Goal: Information Seeking & Learning: Check status

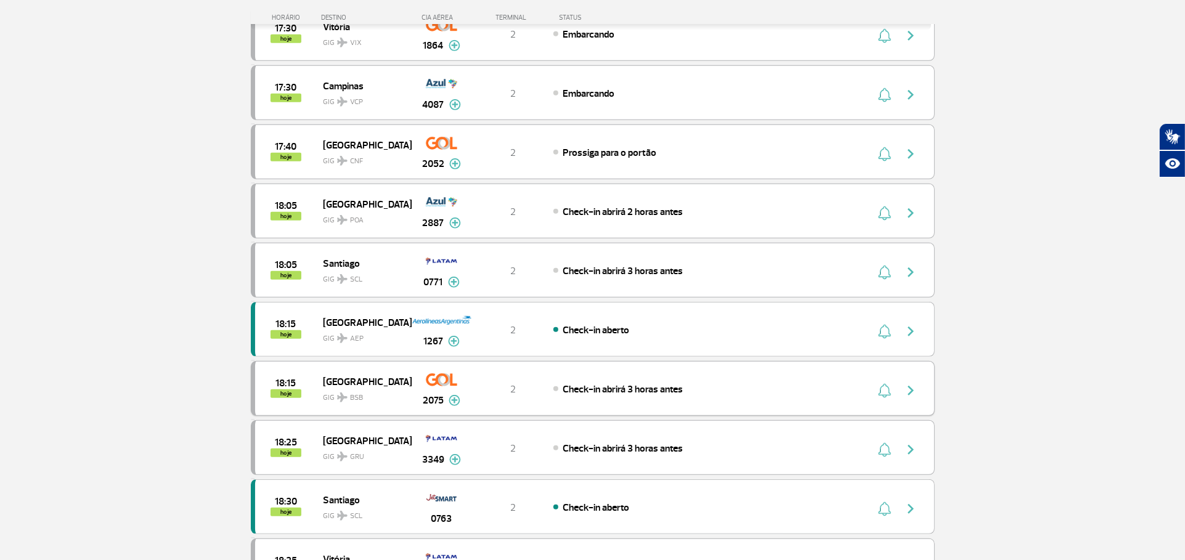
scroll to position [684, 0]
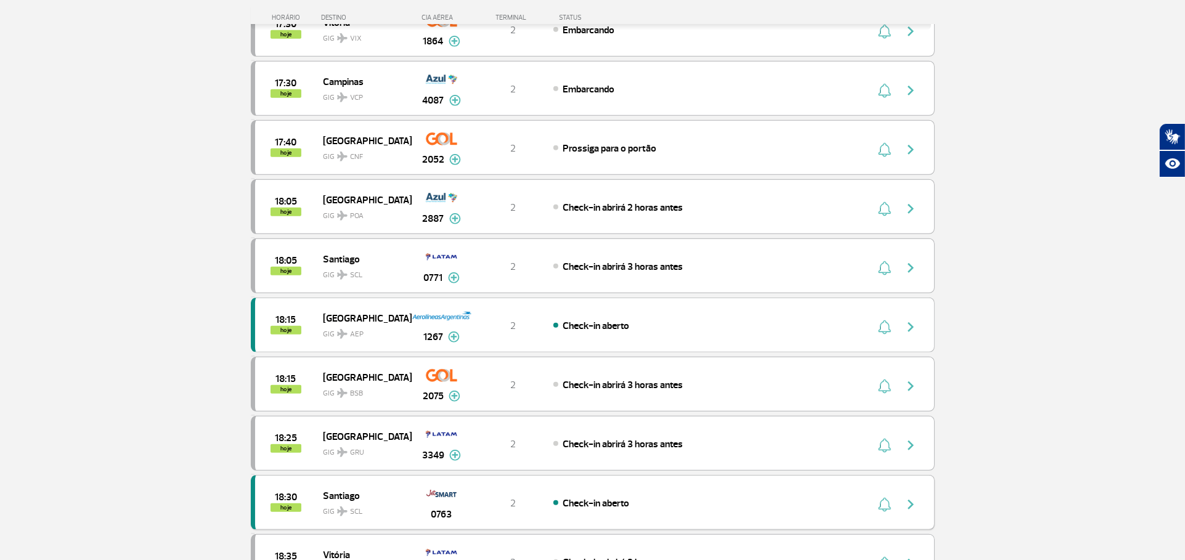
click at [528, 485] on div "18:30 hoje Santiago GIG SCL 0763 2 Check-in aberto" at bounding box center [593, 502] width 684 height 55
click at [567, 497] on span "Check-in aberto" at bounding box center [595, 503] width 67 height 12
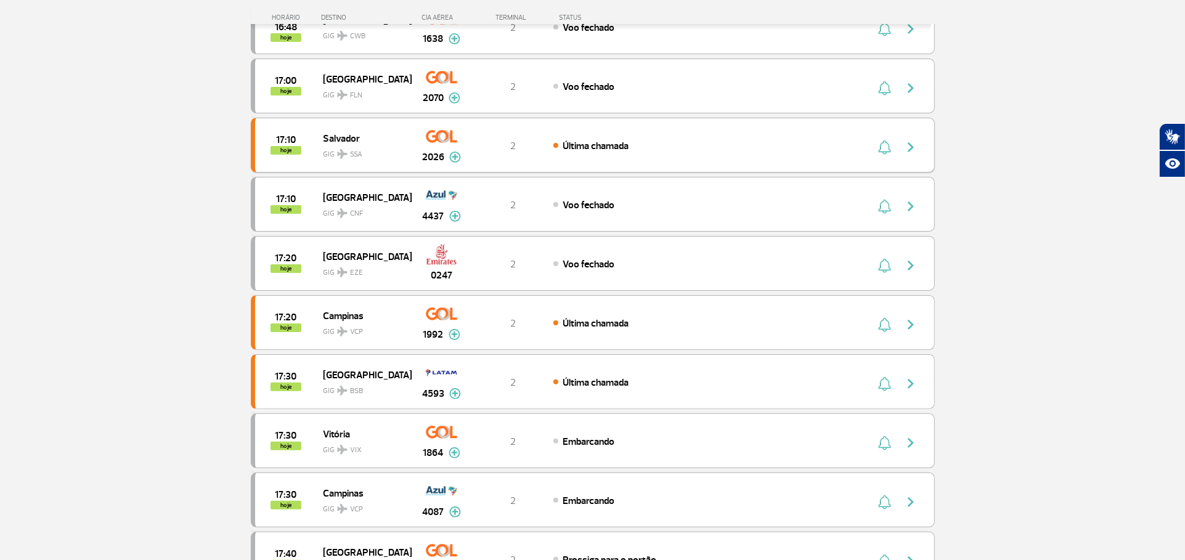
scroll to position [273, 0]
click at [498, 272] on div "17:20 hoje [GEOGRAPHIC_DATA] GIG EZE 0247 2 Voo fechado" at bounding box center [593, 262] width 684 height 55
click at [638, 257] on div "Voo fechado" at bounding box center [689, 263] width 272 height 14
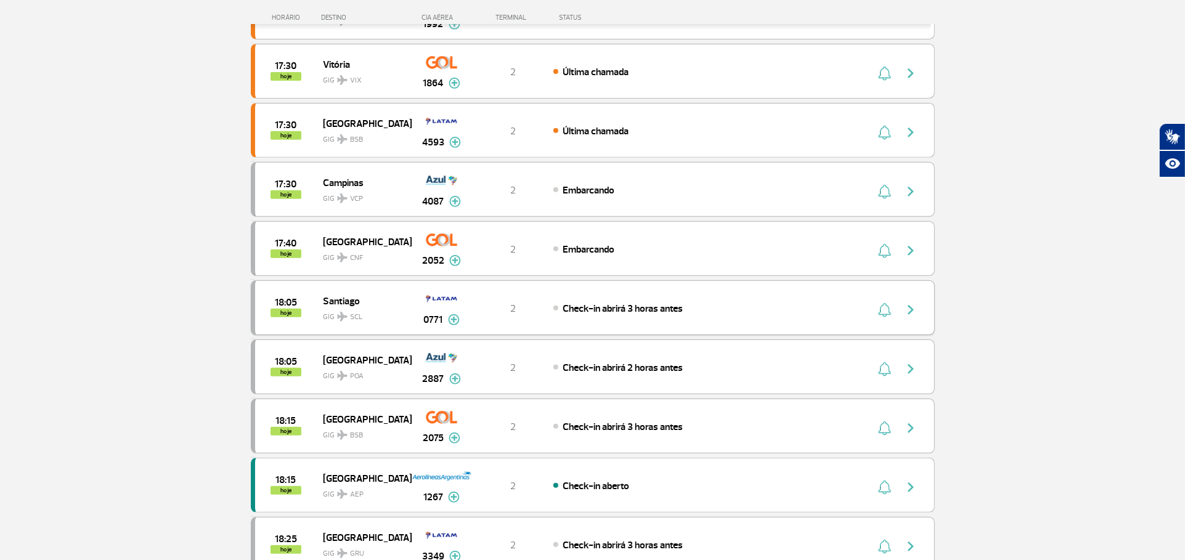
scroll to position [547, 0]
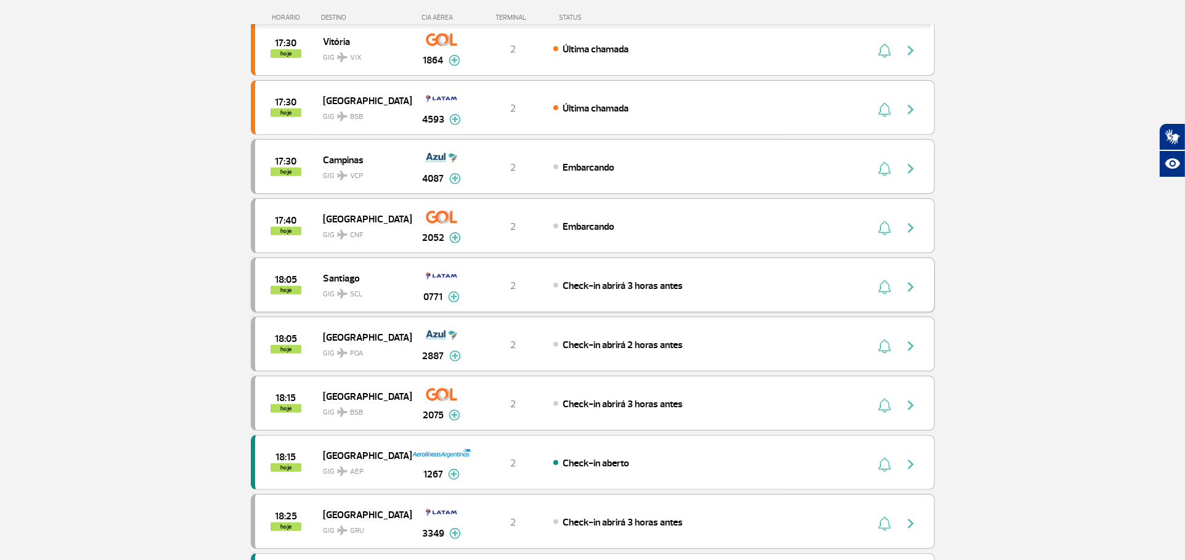
click at [561, 291] on div "Check-in abrirá 3 horas antes" at bounding box center [689, 285] width 272 height 14
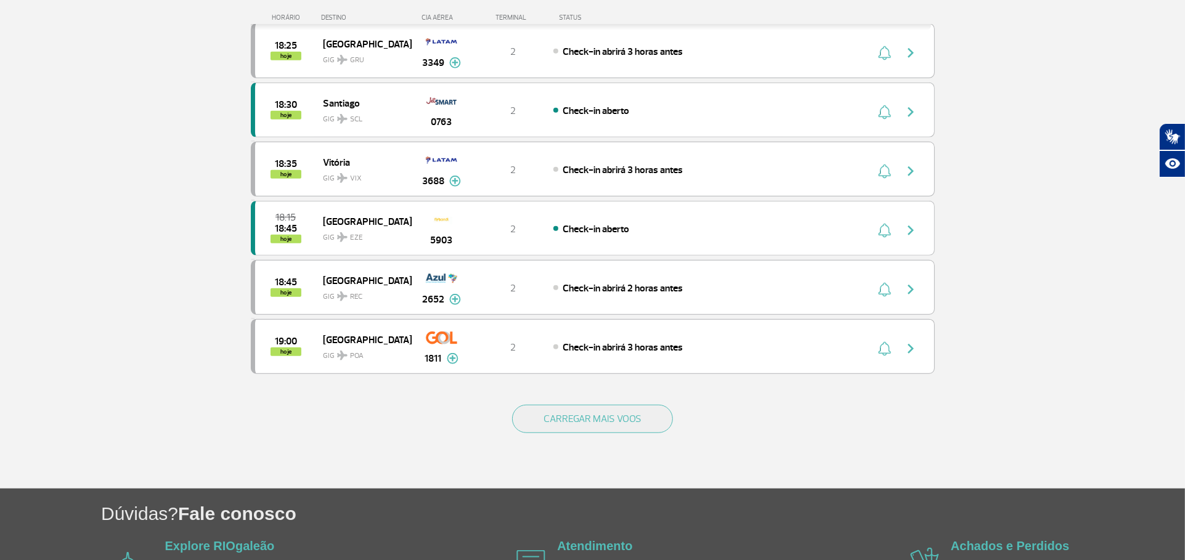
scroll to position [1095, 0]
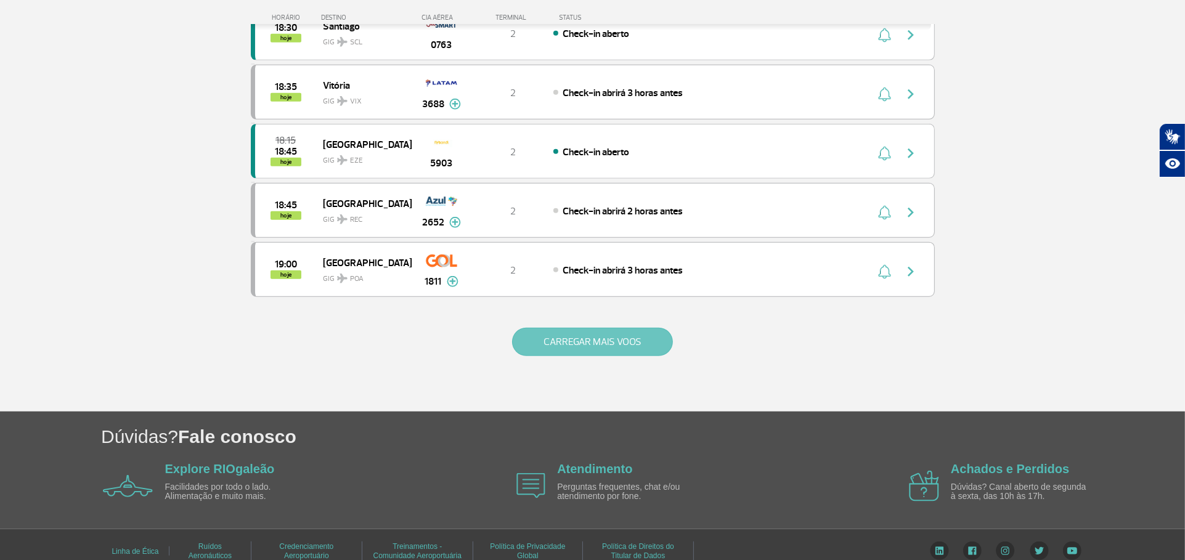
click at [545, 337] on button "CARREGAR MAIS VOOS" at bounding box center [592, 342] width 161 height 28
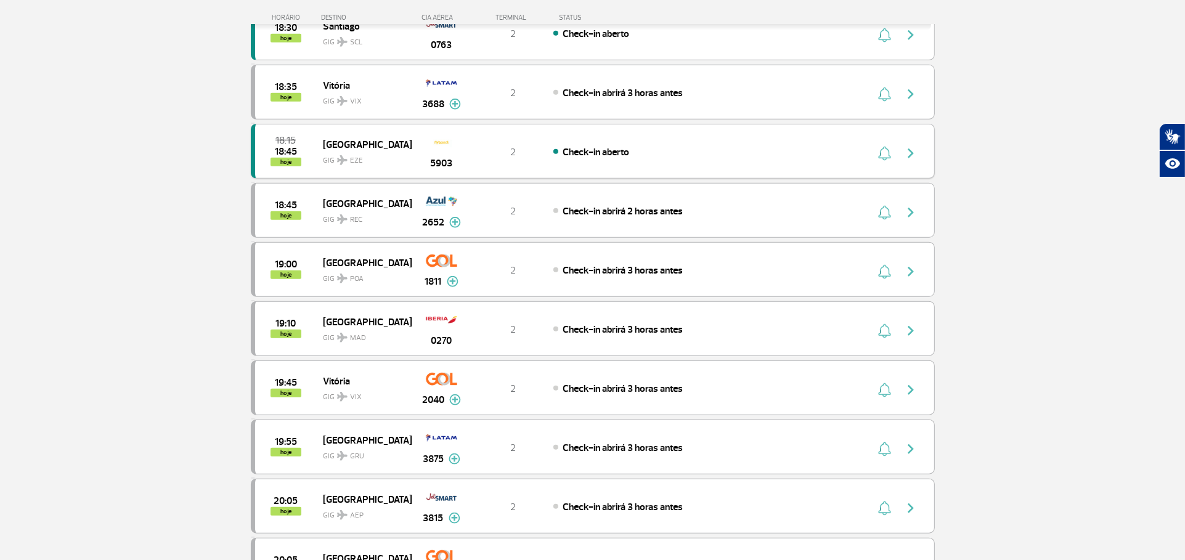
click at [585, 159] on div "18:15 18:45 hoje [GEOGRAPHIC_DATA] GIG EZE 5903 2 Check-in aberto" at bounding box center [593, 151] width 684 height 55
click at [650, 161] on div "18:15 18:45 hoje [GEOGRAPHIC_DATA] GIG EZE 5903 2 Check-in aberto" at bounding box center [593, 151] width 684 height 55
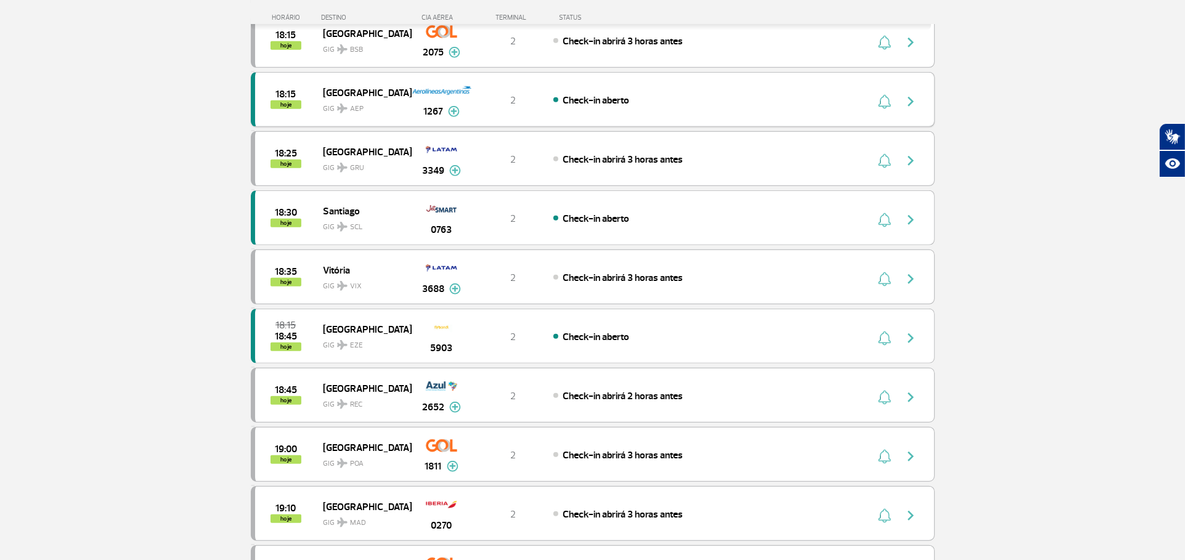
scroll to position [821, 0]
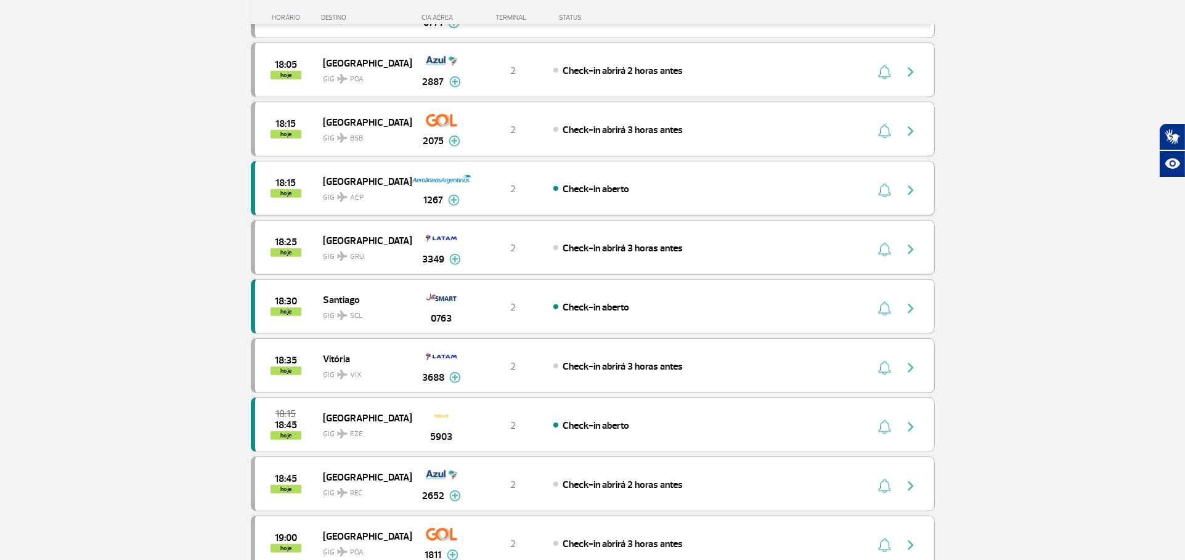
click at [649, 179] on div "18:15 hoje [GEOGRAPHIC_DATA] GIG AEP 1267 2 Check-in aberto Parcerias: GOL Tran…" at bounding box center [593, 188] width 684 height 55
click at [650, 179] on div "18:15 hoje [GEOGRAPHIC_DATA] GIG AEP 1267 2 Check-in aberto Parcerias: GOL Tran…" at bounding box center [593, 188] width 684 height 55
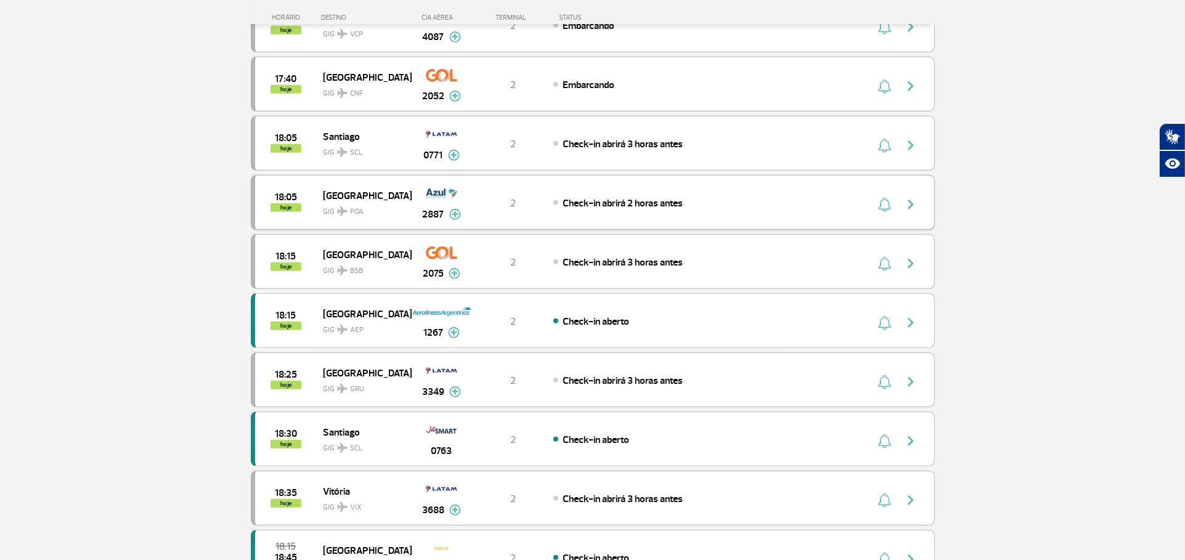
scroll to position [684, 0]
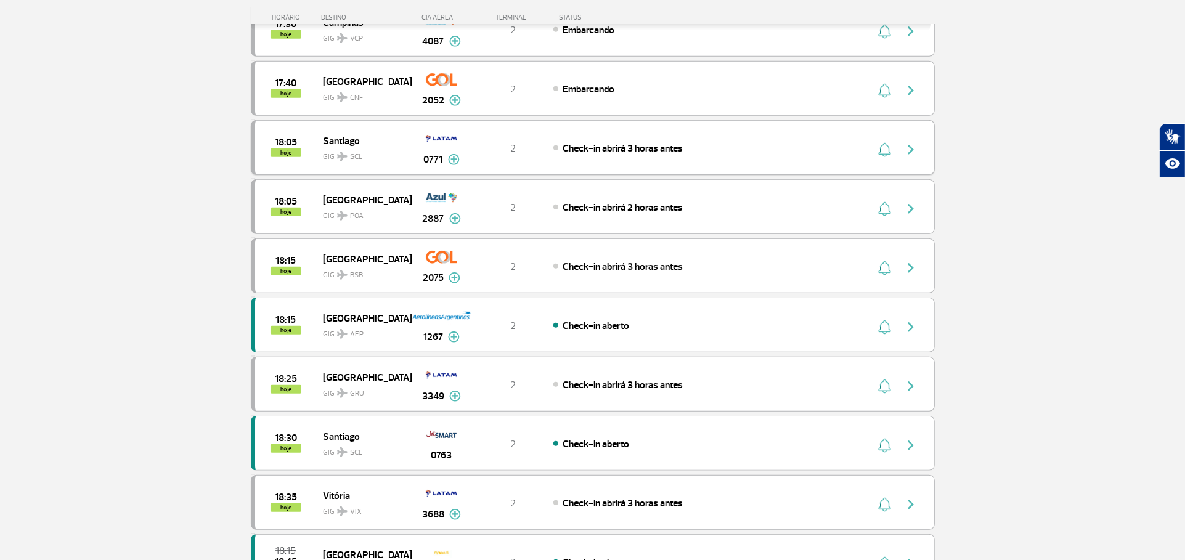
click at [650, 166] on div "18:05 hoje Santiago GIG SCL 0771 2 Check-in abrirá 3 horas antes Parcerias: Qua…" at bounding box center [593, 147] width 684 height 55
click at [685, 157] on div "18:05 hoje Santiago GIG SCL 0771 2 Check-in abrirá 3 horas antes Parcerias: Qua…" at bounding box center [593, 147] width 684 height 55
drag, startPoint x: 685, startPoint y: 157, endPoint x: 695, endPoint y: 146, distance: 15.3
click at [685, 156] on div "18:05 hoje Santiago GIG SCL 0771 2 Check-in abrirá 3 horas antes Parcerias: Qua…" at bounding box center [593, 147] width 684 height 55
click at [696, 145] on div "Check-in abrirá 3 horas antes" at bounding box center [689, 148] width 272 height 14
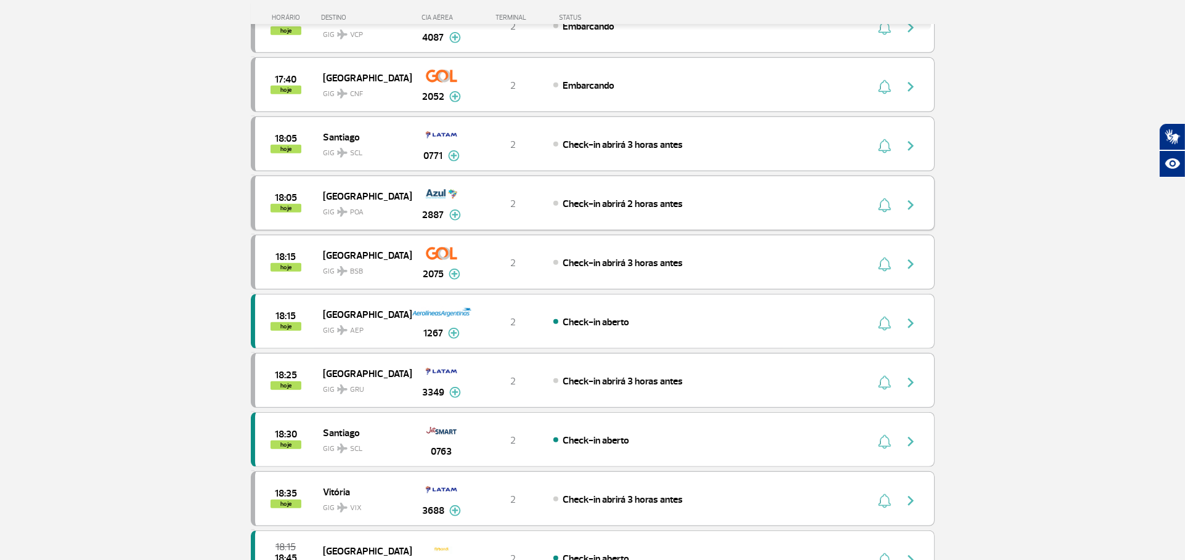
scroll to position [684, 0]
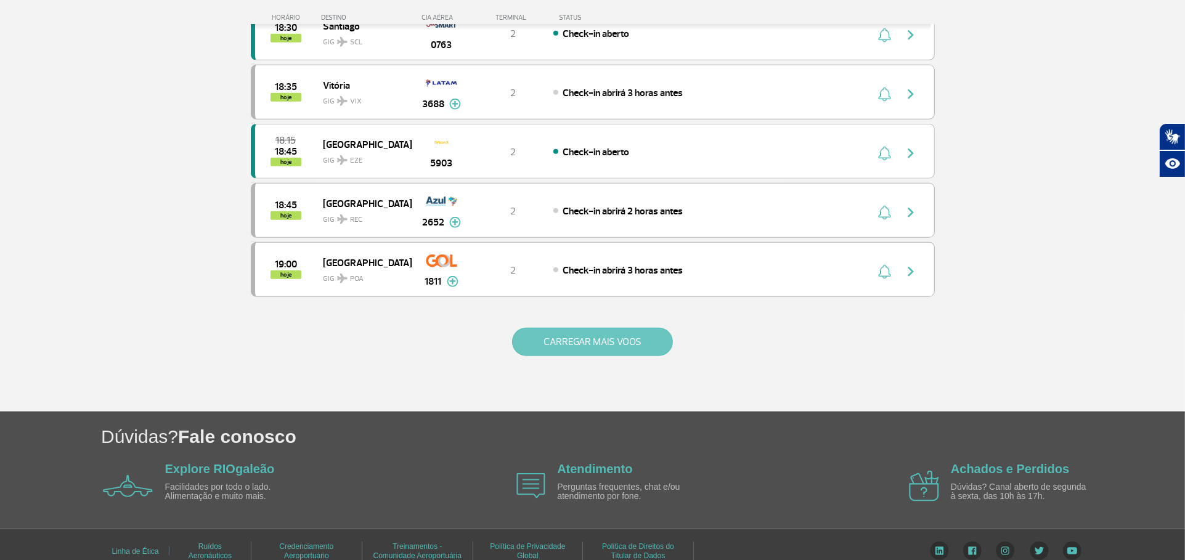
click at [612, 342] on button "CARREGAR MAIS VOOS" at bounding box center [592, 342] width 161 height 28
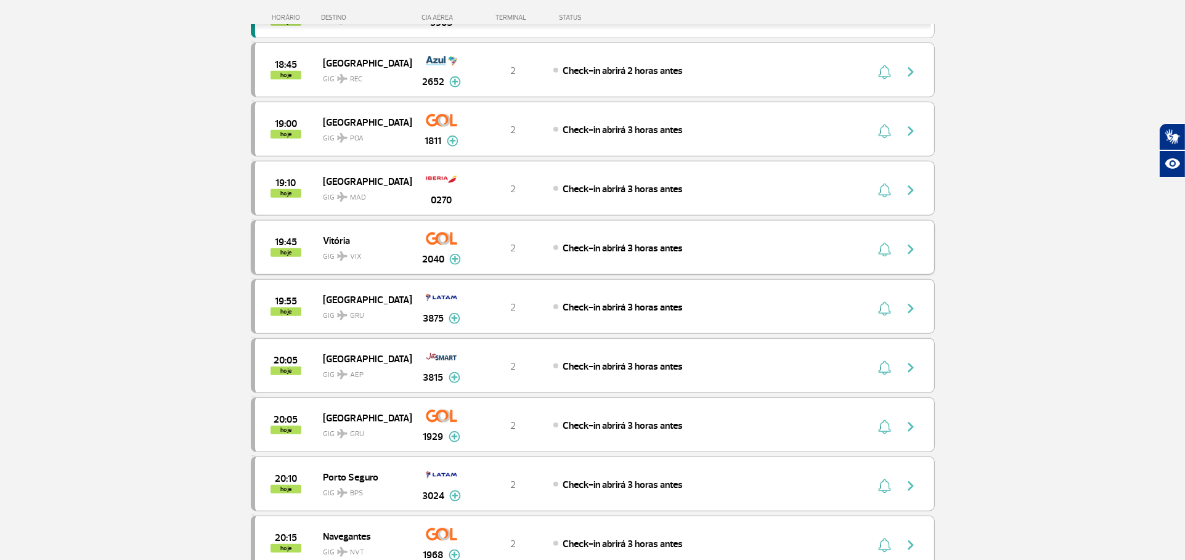
scroll to position [1232, 0]
